Goal: Information Seeking & Learning: Learn about a topic

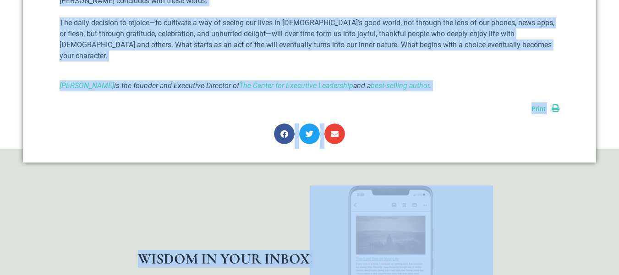
scroll to position [679, 0]
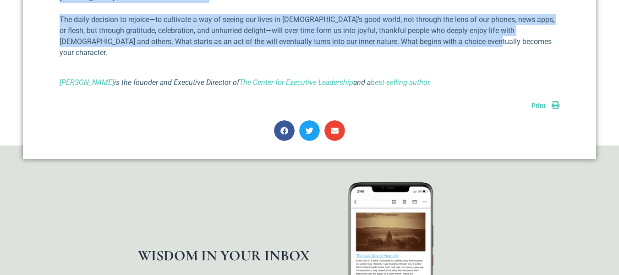
drag, startPoint x: 233, startPoint y: 111, endPoint x: 472, endPoint y: 45, distance: 247.7
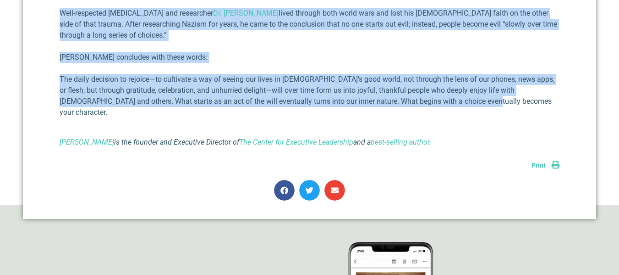
scroll to position [495, 0]
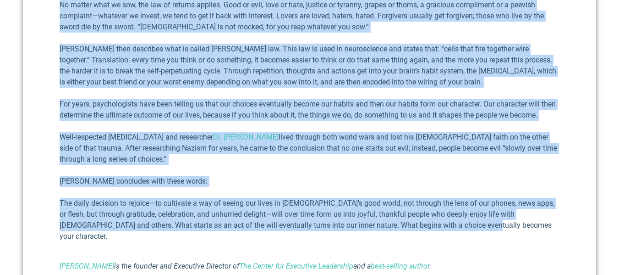
copy div "The Law of Returns Richard E. Simmons III July 25, 2025 I recently spoke at a r…"
click at [346, 172] on div "I recently spoke at a retreat for a group of lawyers. At the end of my presenta…" at bounding box center [310, 81] width 500 height 382
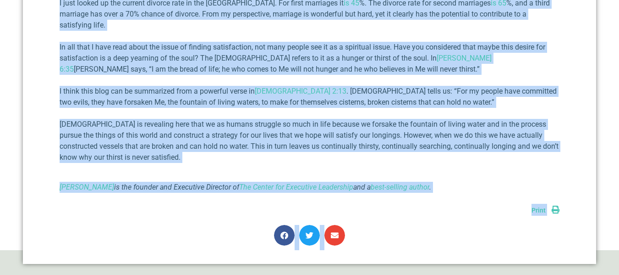
scroll to position [630, 0]
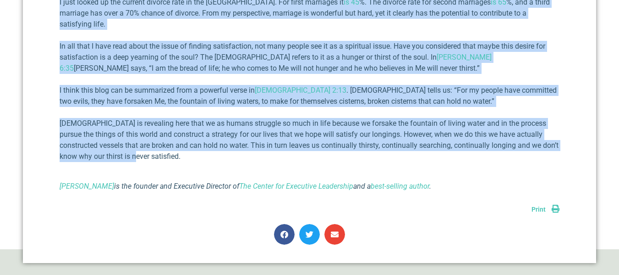
drag, startPoint x: 194, startPoint y: 158, endPoint x: 369, endPoint y: 134, distance: 176.4
copy div "Loremip Dolorsi Ametconsecte Adipisc E. Seddoei TEM Inci 53, 5035 Utl e dolo ma…"
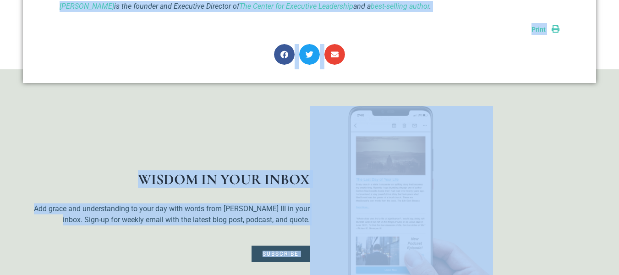
scroll to position [1286, 0]
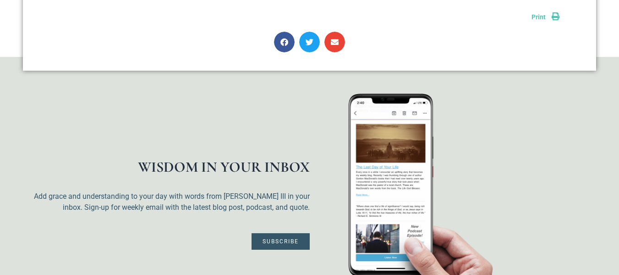
drag, startPoint x: 186, startPoint y: 109, endPoint x: 420, endPoint y: 20, distance: 250.3
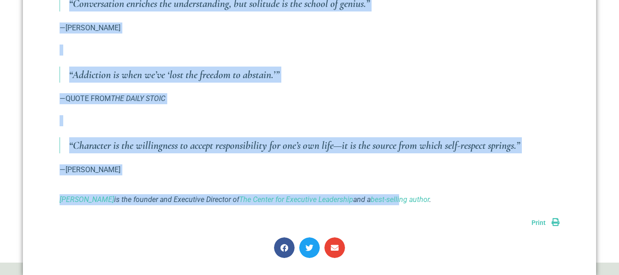
scroll to position [1056, 0]
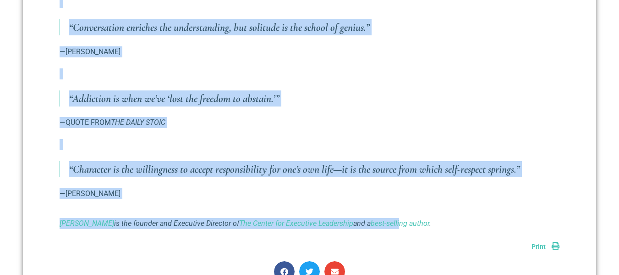
copy div "Nuggets of Wisdom-Summer 2025 Richard E. Simmons III July 3, 2025 Every quarter…"
